Goal: Task Accomplishment & Management: Use online tool/utility

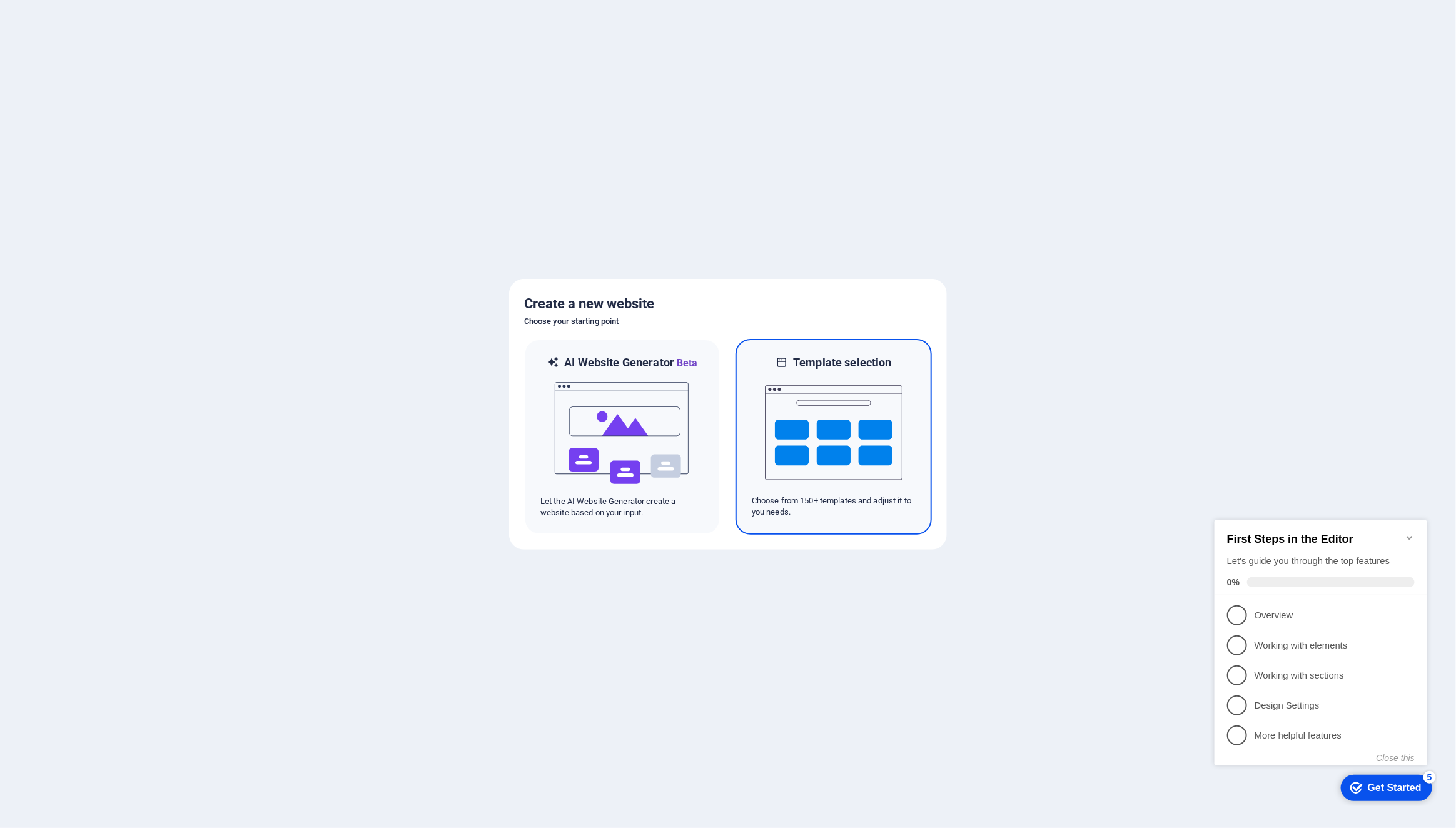
click at [858, 436] on img at bounding box center [834, 433] width 138 height 125
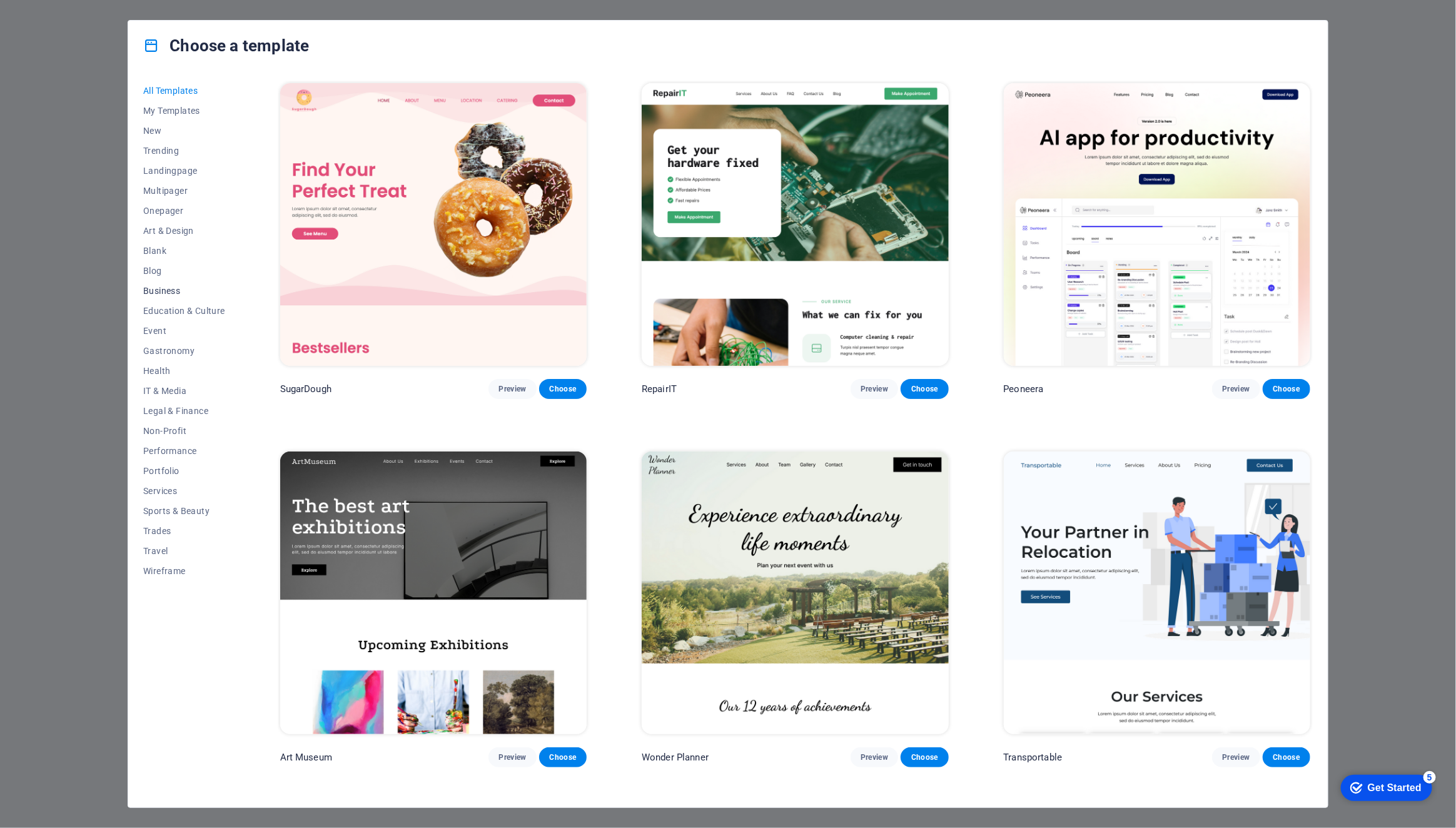
click at [154, 286] on span "Business" at bounding box center [185, 291] width 82 height 10
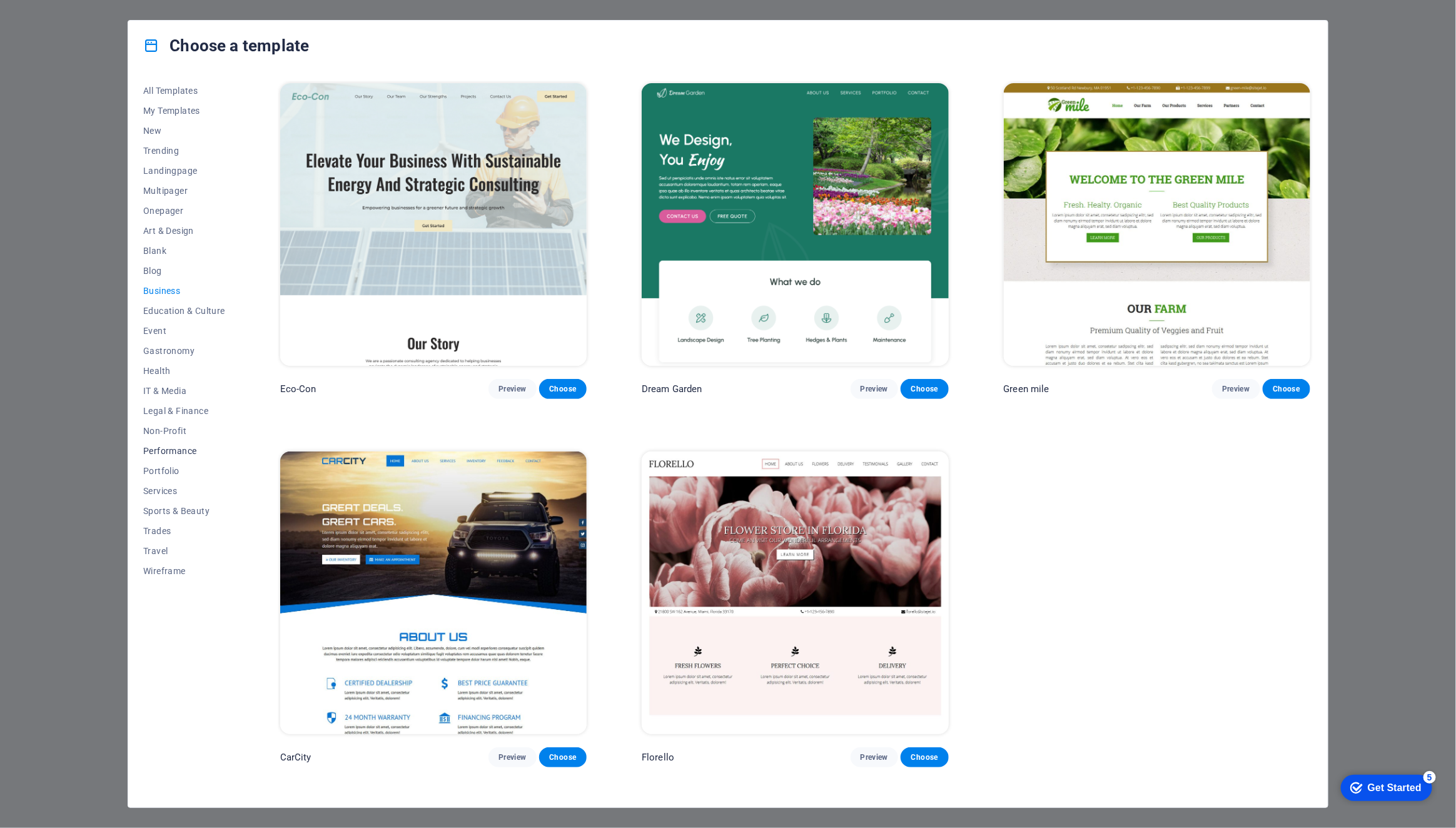
click at [163, 450] on span "Performance" at bounding box center [185, 450] width 82 height 10
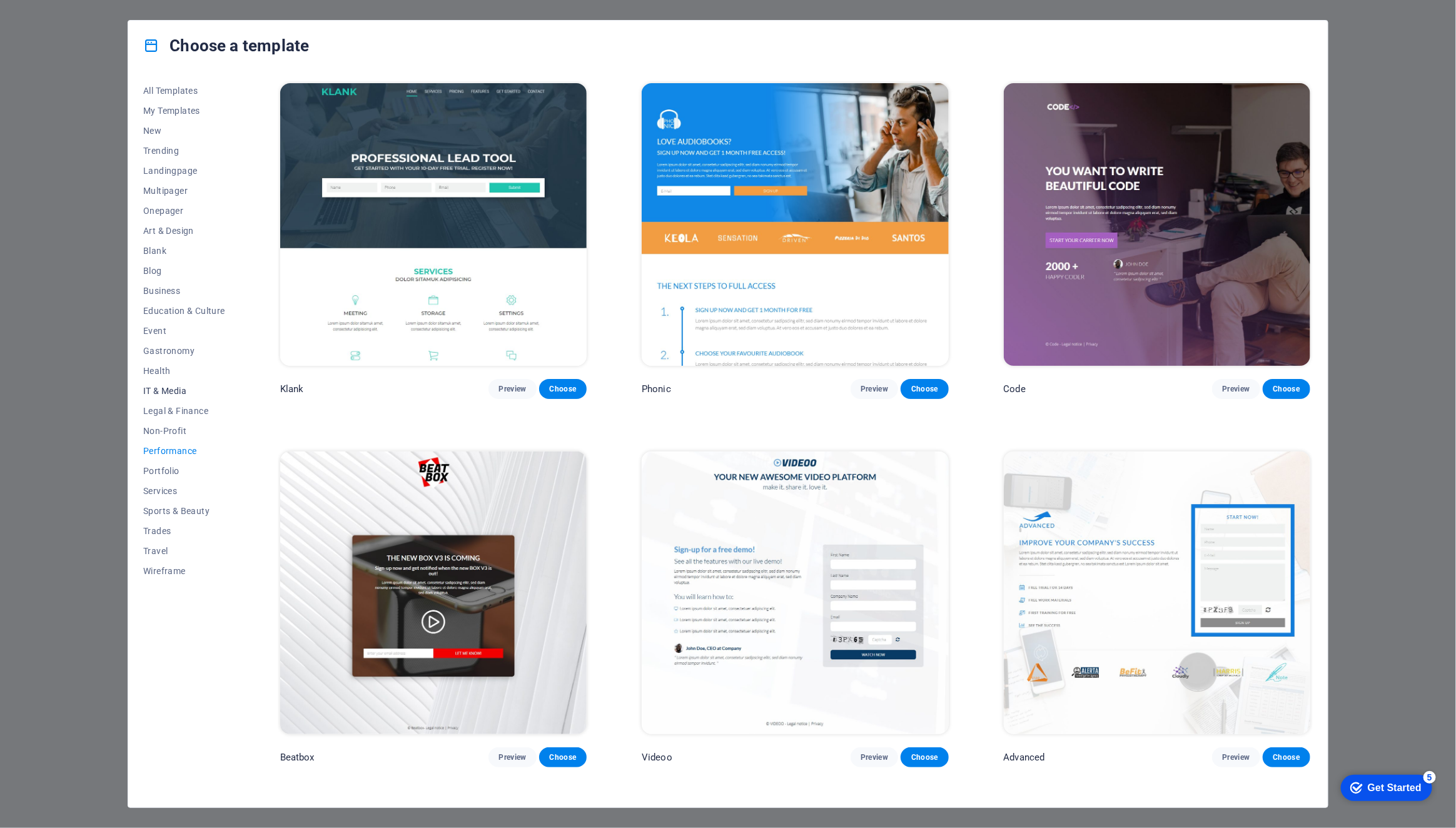
click at [153, 389] on span "IT & Media" at bounding box center [185, 391] width 82 height 10
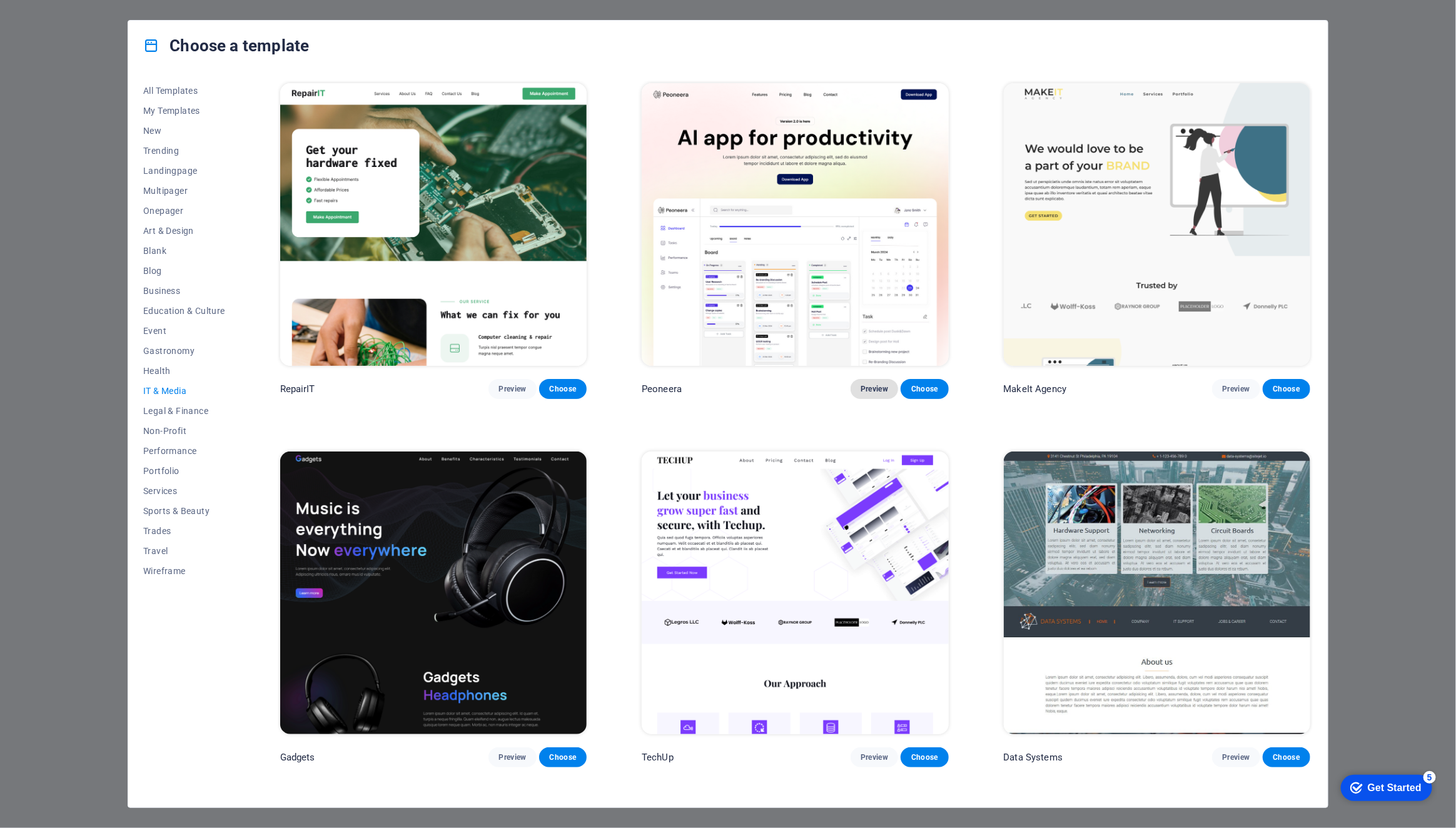
click at [874, 388] on span "Preview" at bounding box center [874, 389] width 28 height 10
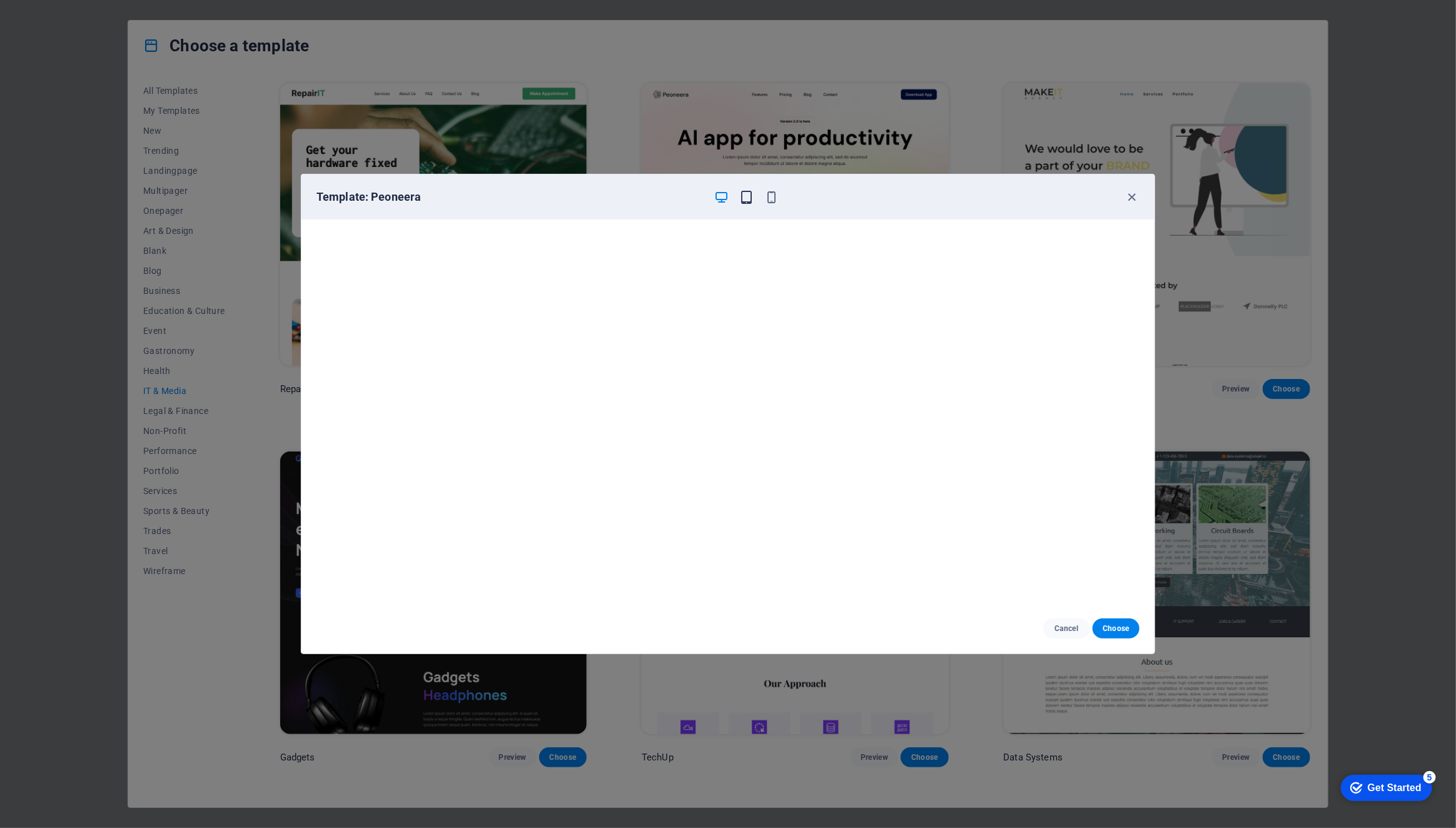
click at [751, 198] on icon "button" at bounding box center [747, 197] width 14 height 14
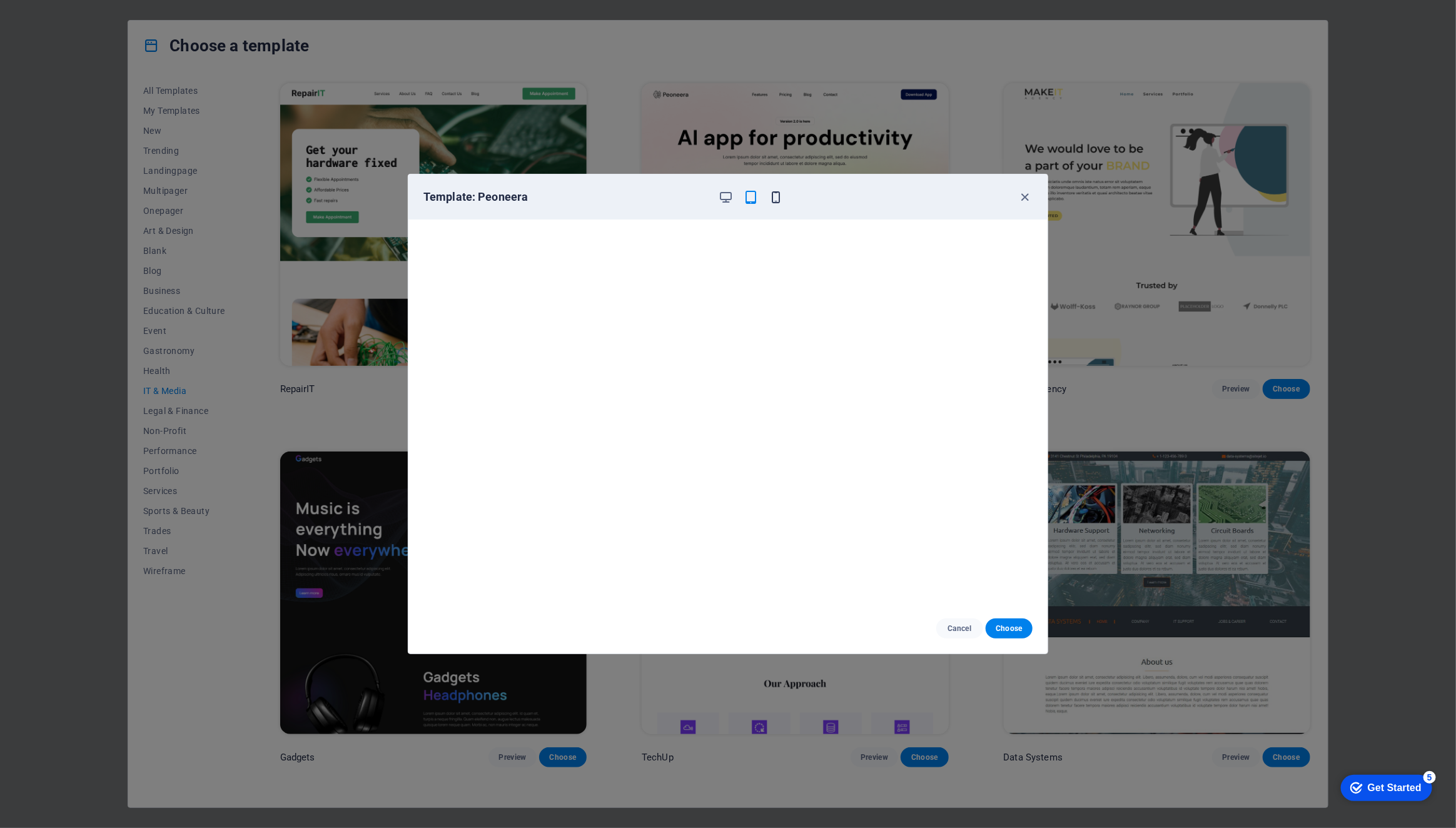
click at [776, 196] on icon "button" at bounding box center [776, 197] width 14 height 14
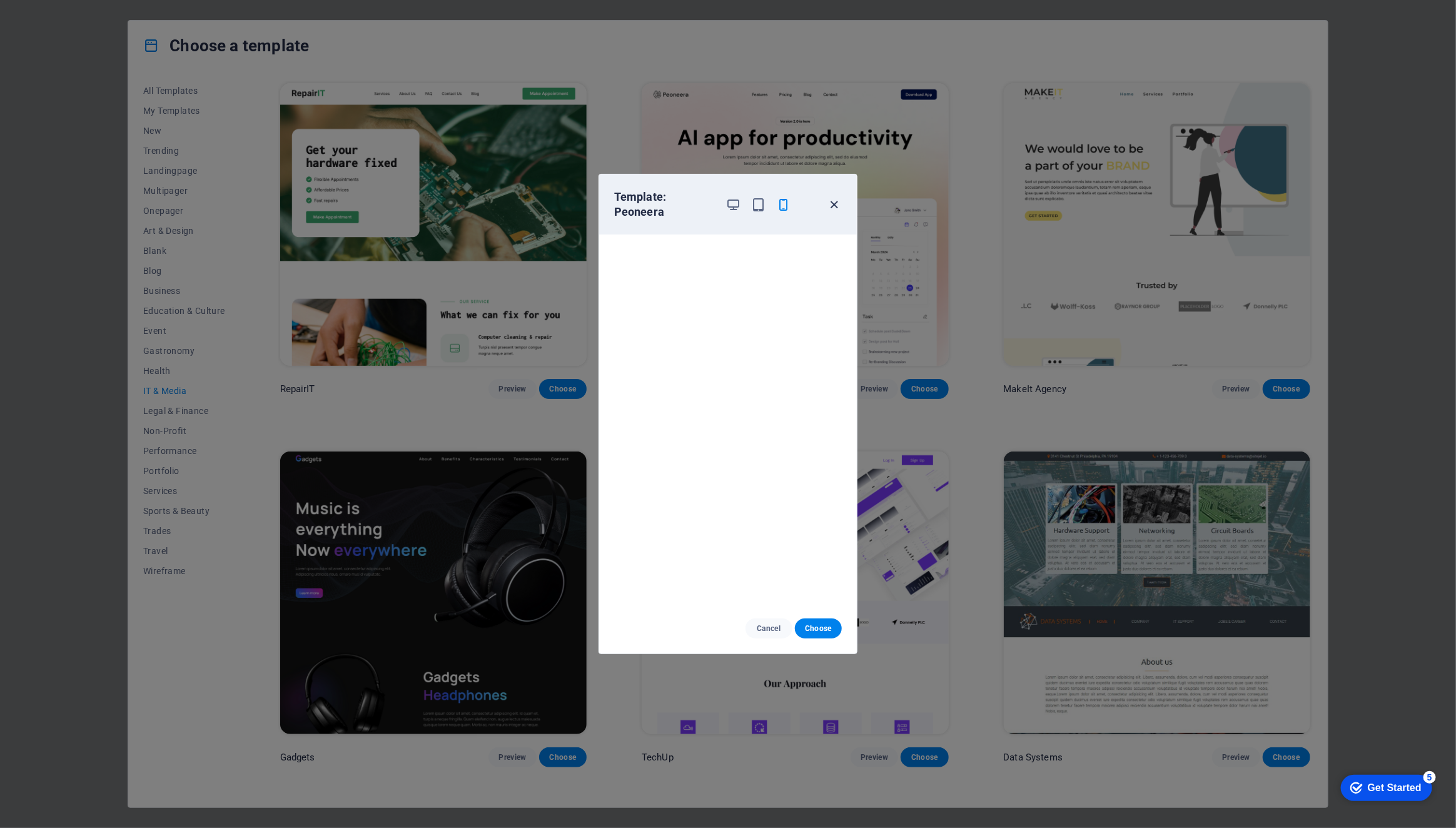
click at [837, 200] on icon "button" at bounding box center [834, 204] width 14 height 14
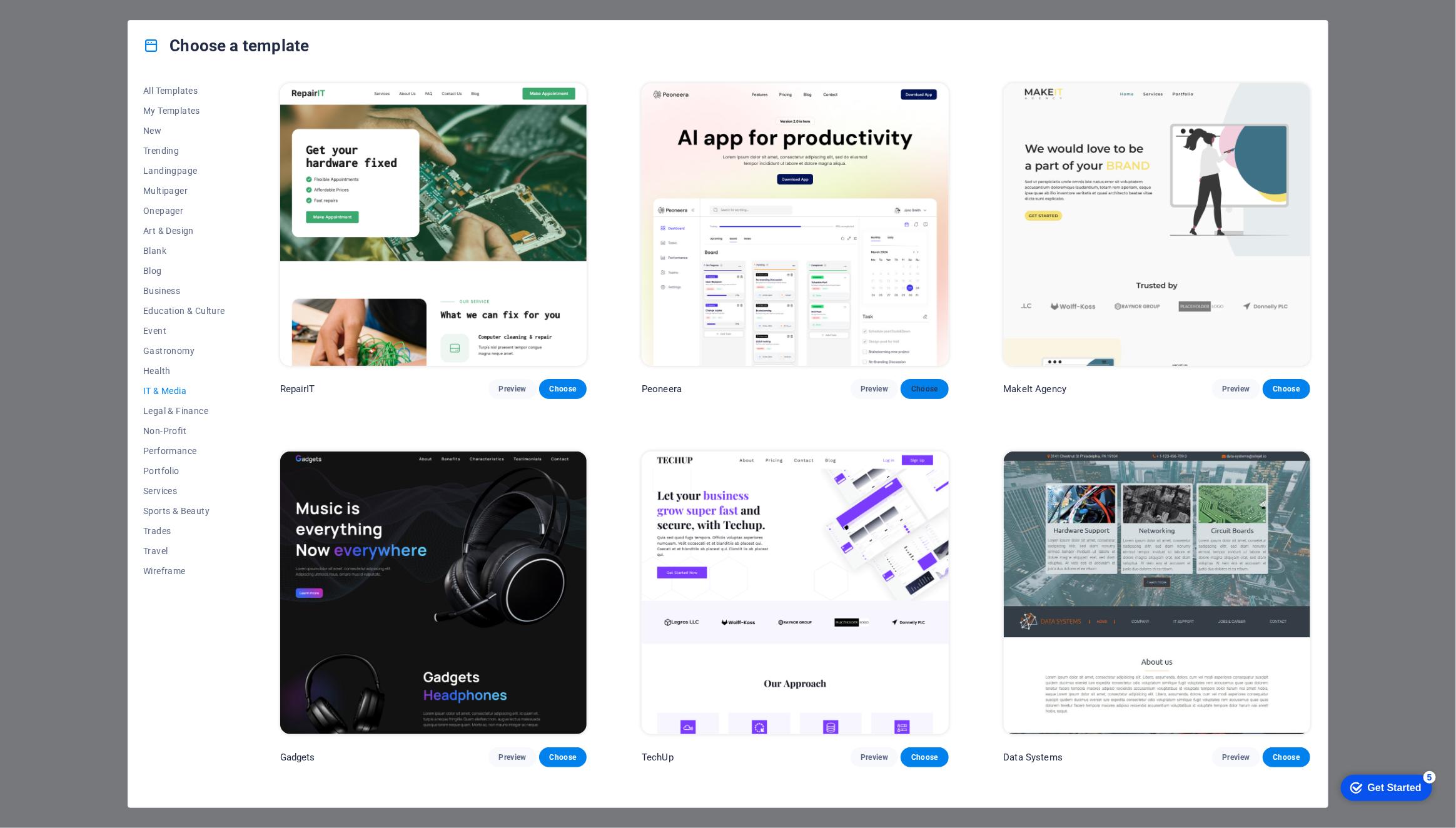
click at [919, 389] on span "Choose" at bounding box center [925, 389] width 28 height 10
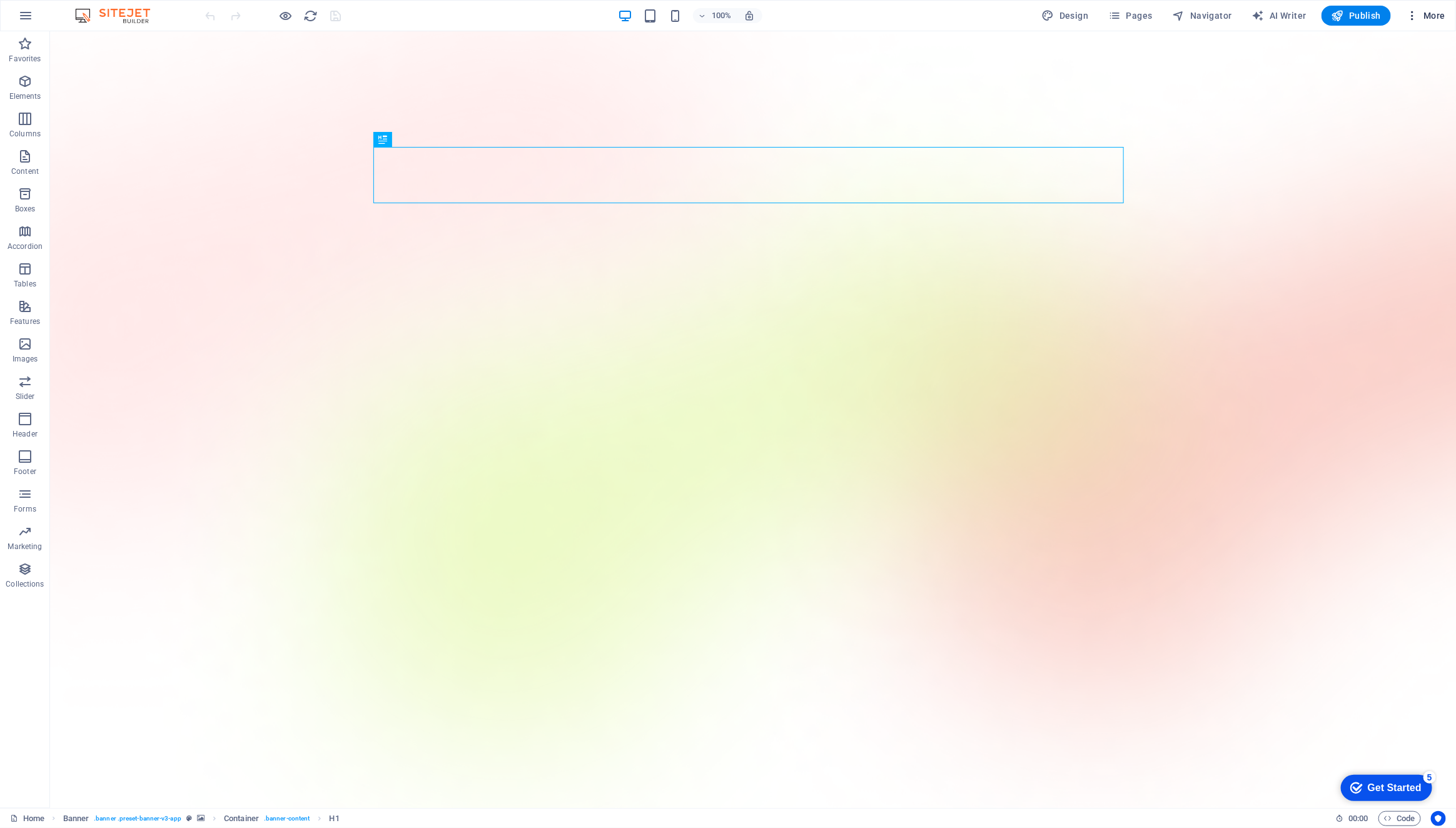
click at [1424, 16] on span "More" at bounding box center [1426, 15] width 39 height 12
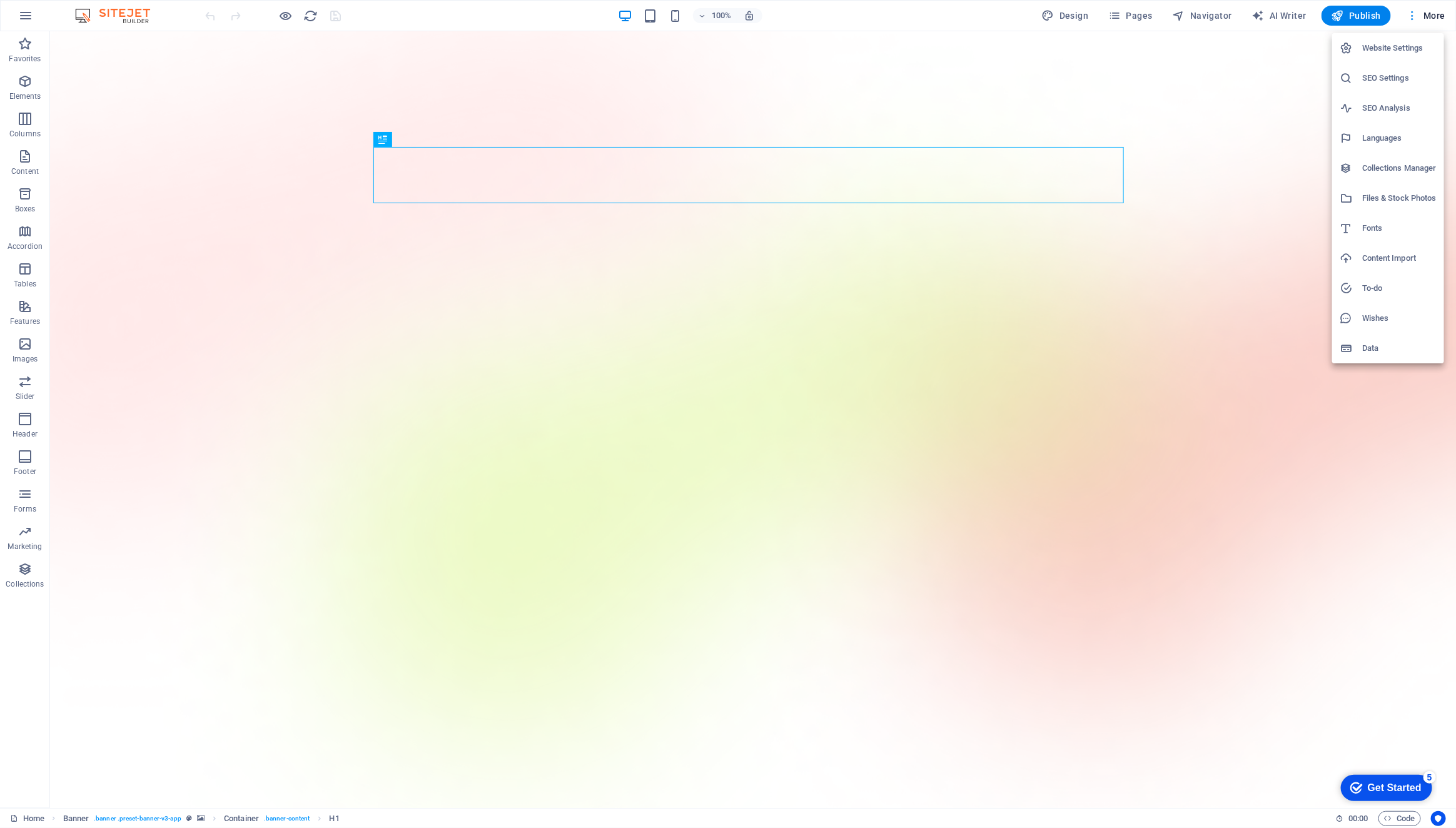
click at [1425, 16] on div at bounding box center [728, 414] width 1456 height 828
